Goal: Learn about a topic

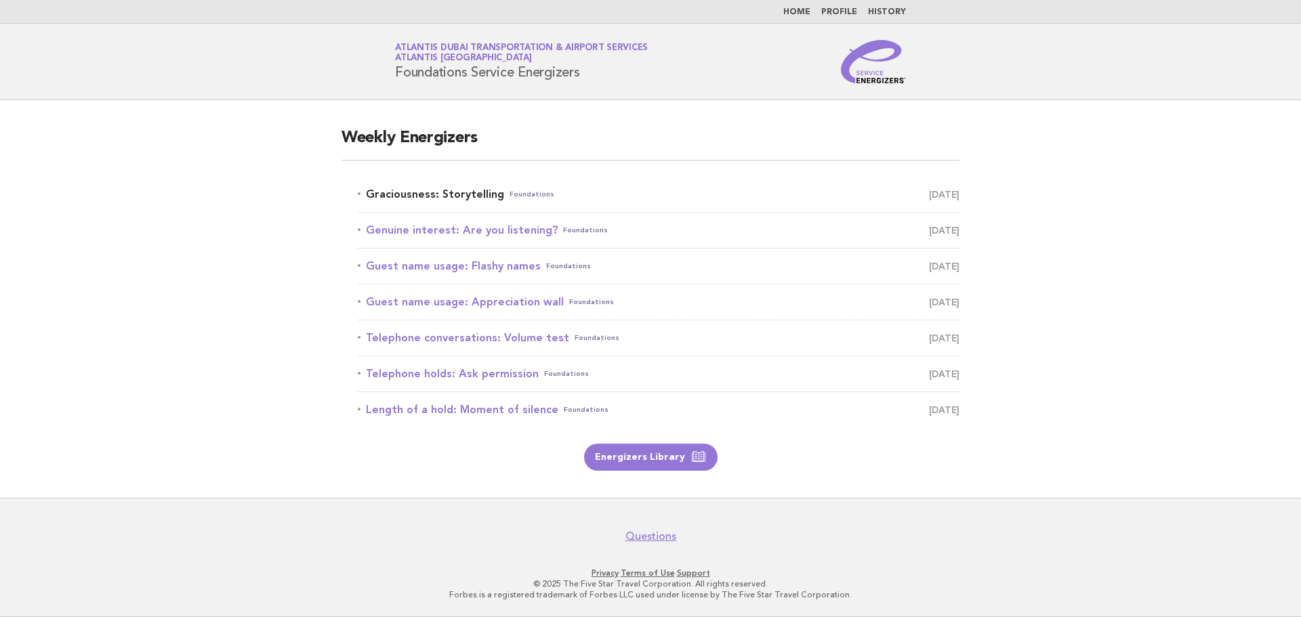
click at [452, 198] on link "Graciousness: Storytelling Foundations [DATE]" at bounding box center [659, 194] width 602 height 19
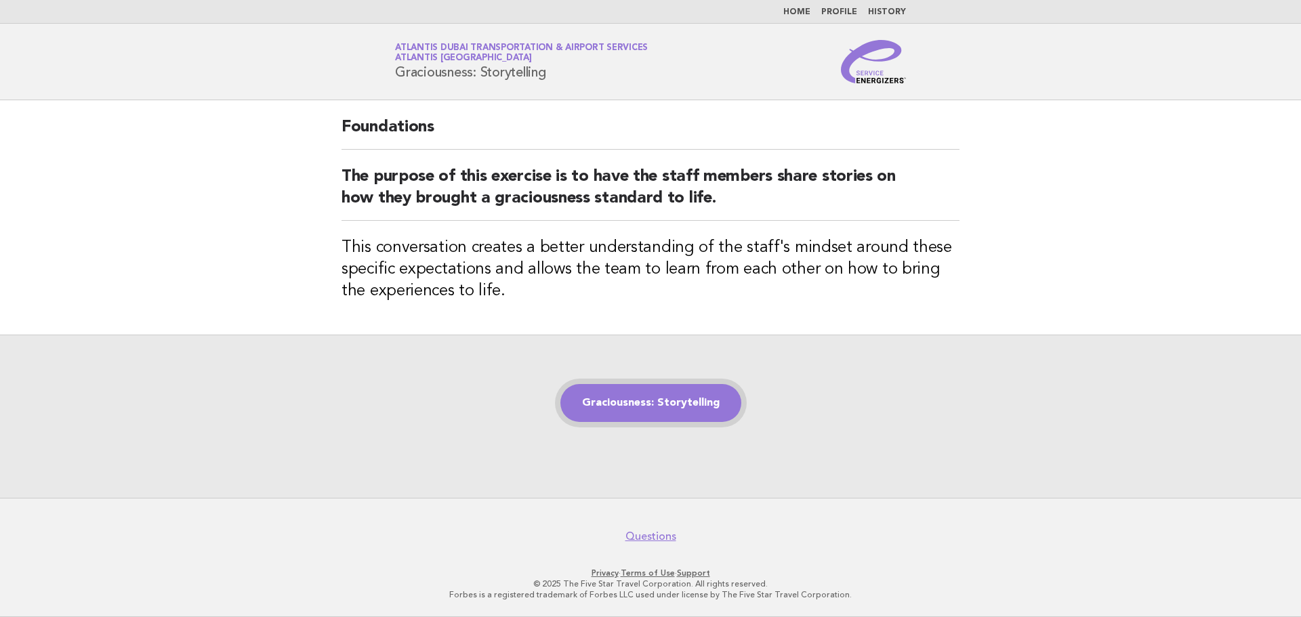
click at [675, 415] on link "Graciousness: Storytelling" at bounding box center [650, 403] width 181 height 38
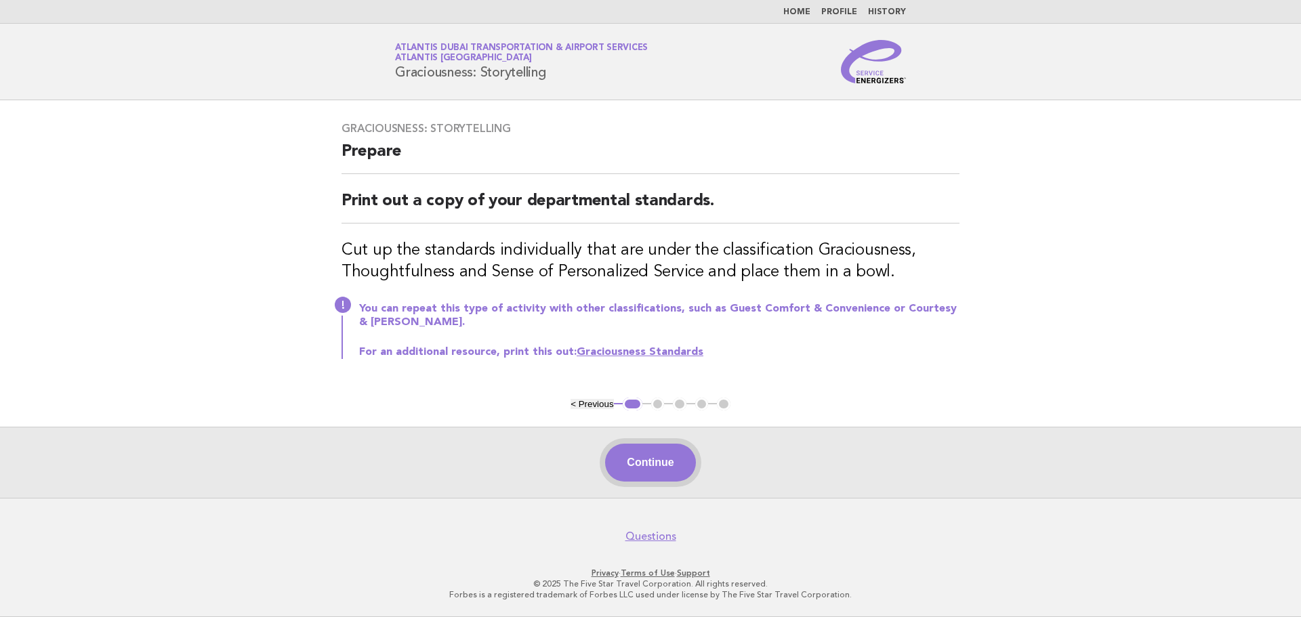
click at [660, 467] on button "Continue" at bounding box center [650, 463] width 90 height 38
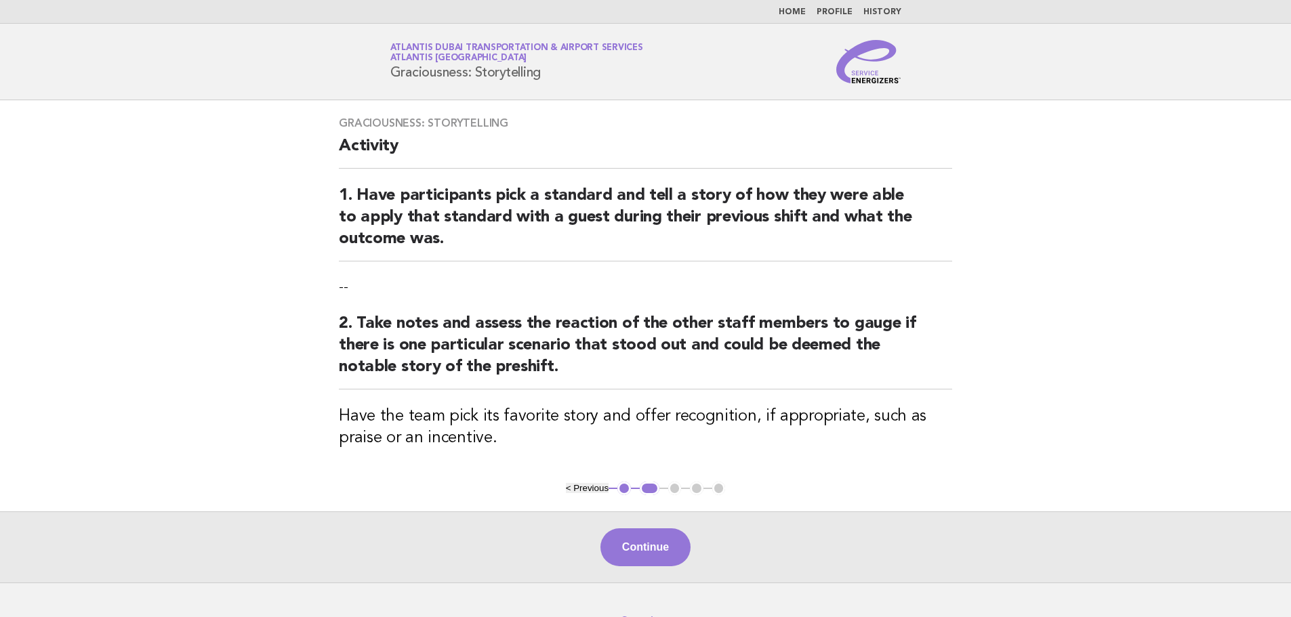
click at [674, 465] on div "Graciousness: Storytelling Activity 1. Have participants pick a standard and te…" at bounding box center [645, 290] width 646 height 381
click at [682, 533] on button "Continue" at bounding box center [645, 547] width 90 height 38
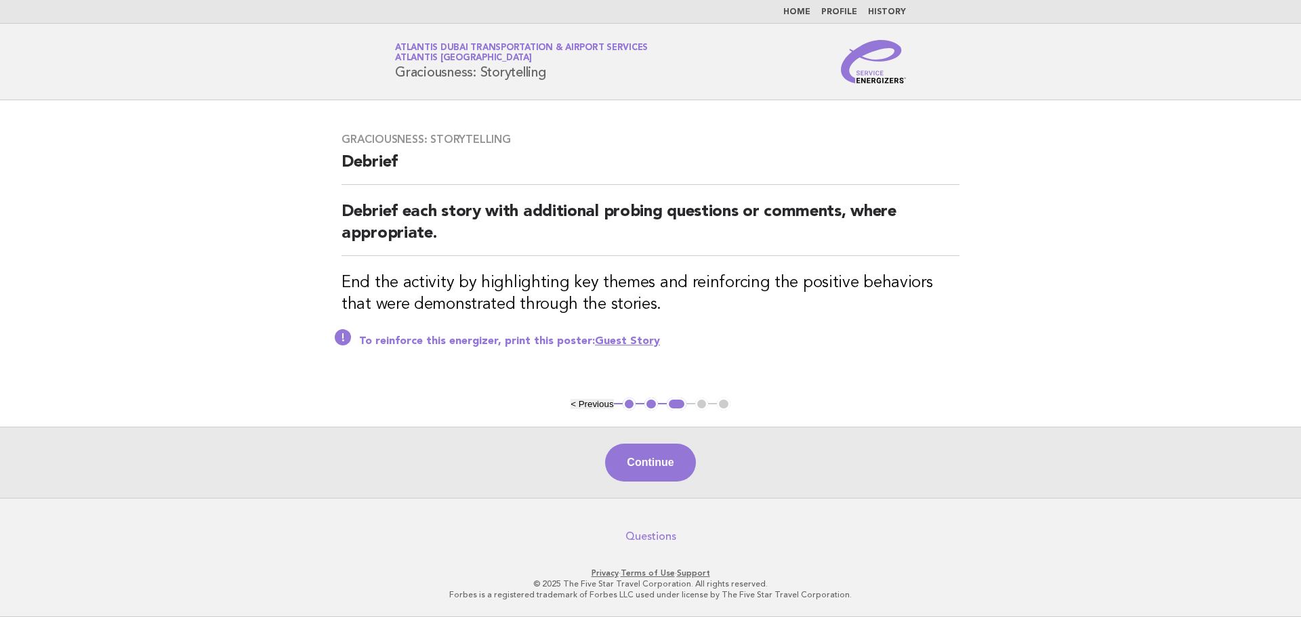
click at [654, 538] on link "Questions" at bounding box center [650, 537] width 51 height 14
click at [646, 464] on button "Continue" at bounding box center [650, 463] width 90 height 38
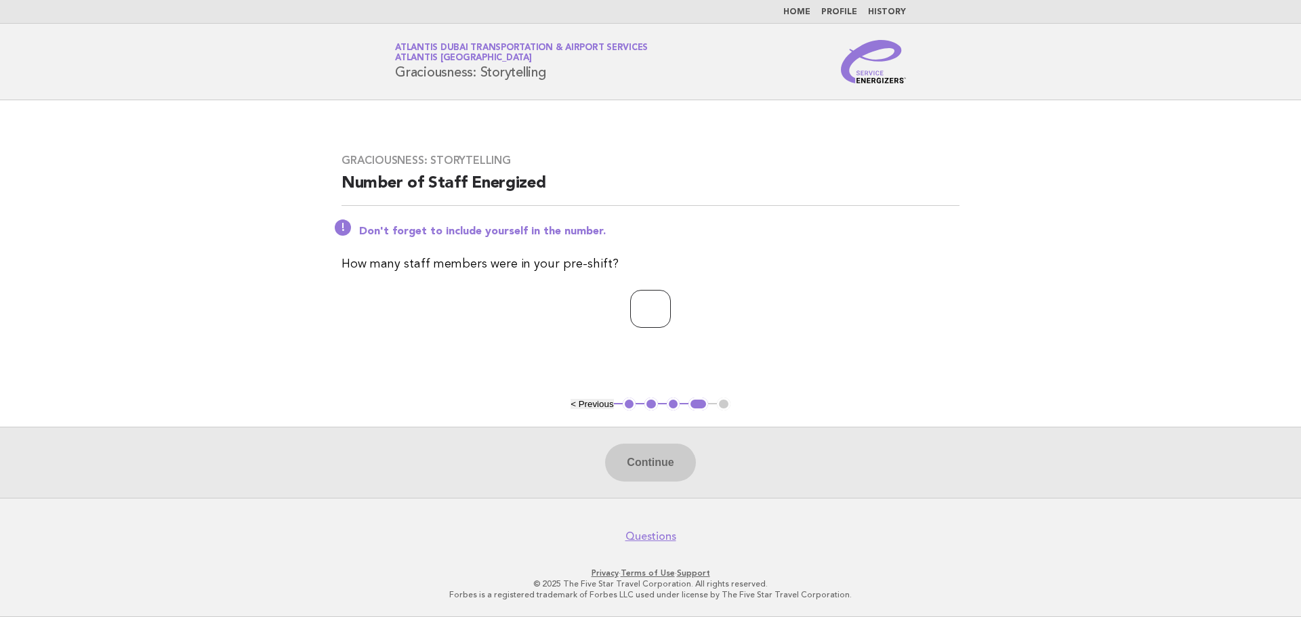
click at [650, 311] on input "number" at bounding box center [650, 309] width 41 height 38
type input "*"
click at [664, 460] on button "Continue" at bounding box center [650, 463] width 90 height 38
